Goal: Navigation & Orientation: Go to known website

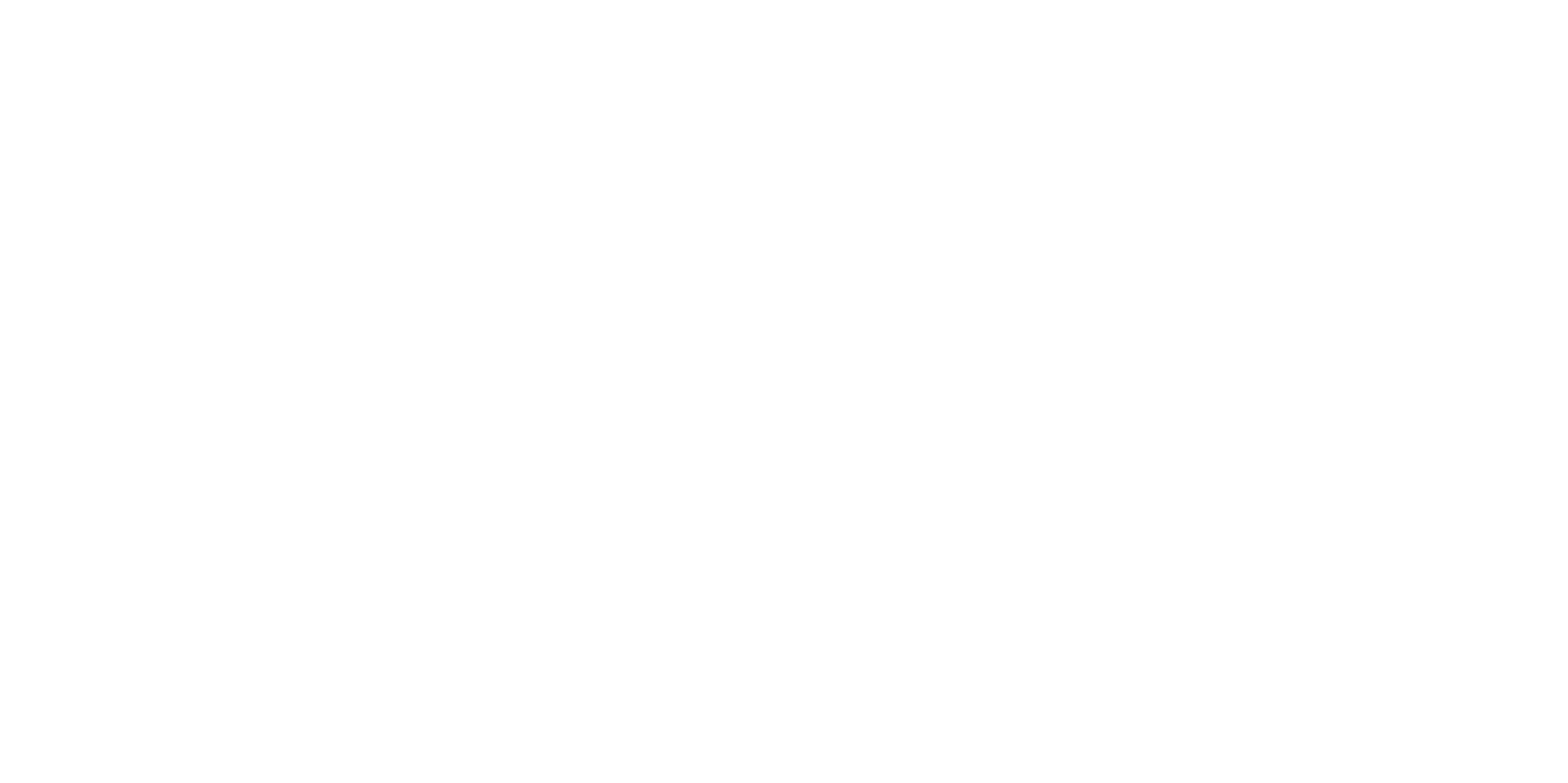
click at [503, 0] on html at bounding box center [784, 0] width 1568 height 0
click at [711, 0] on html at bounding box center [784, 0] width 1568 height 0
click at [440, 0] on html at bounding box center [784, 0] width 1568 height 0
click at [623, 0] on html at bounding box center [784, 0] width 1568 height 0
